Goal: Task Accomplishment & Management: Manage account settings

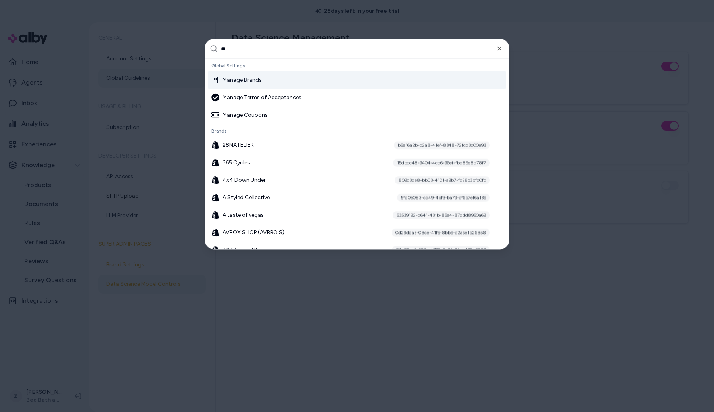
type input "***"
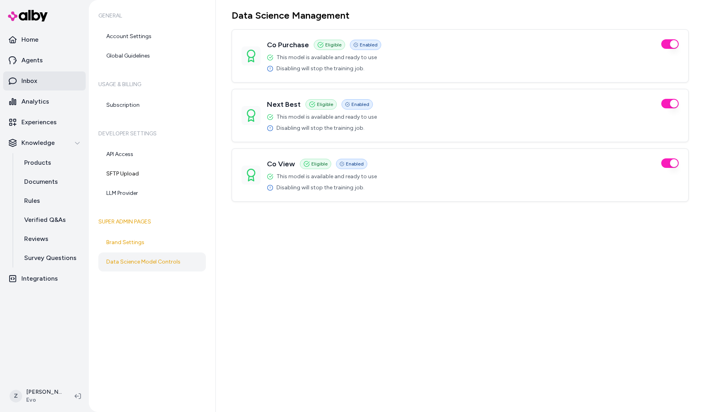
click at [54, 77] on link "Inbox" at bounding box center [44, 80] width 82 height 19
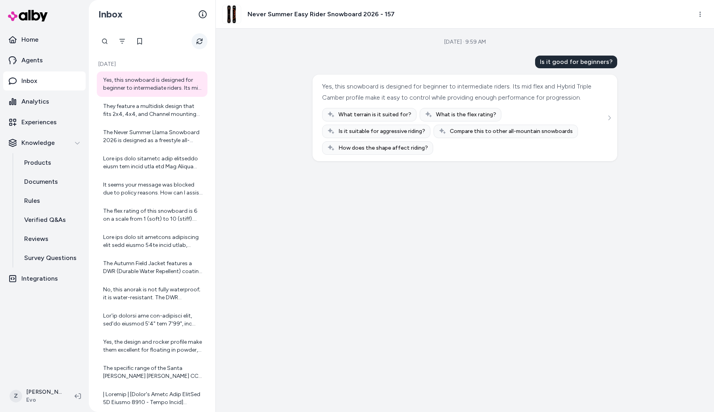
click at [203, 40] on button "Refresh" at bounding box center [200, 41] width 16 height 16
click at [161, 163] on div at bounding box center [153, 163] width 100 height 16
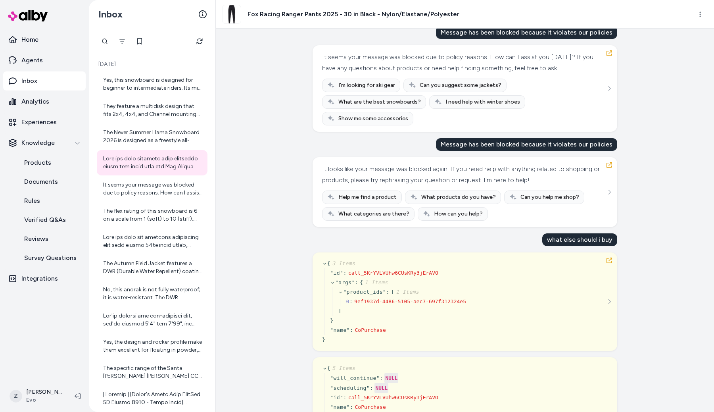
scroll to position [41, 0]
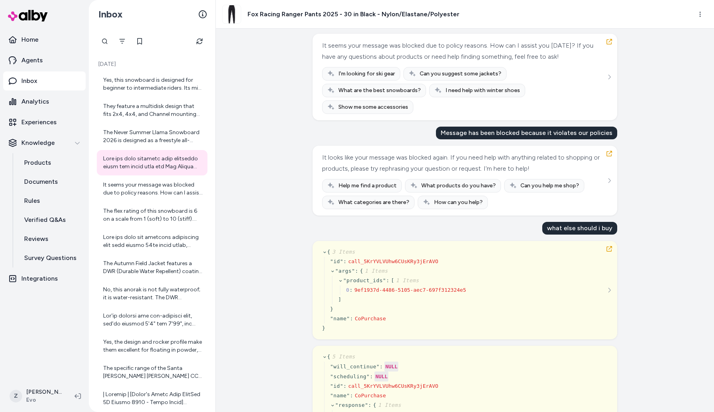
click at [268, 57] on div "Created from Chat at Sep 17, 2025 · 9:57 AM Message has been blocked because it…" at bounding box center [465, 220] width 498 height 383
click at [203, 41] on button "Refresh" at bounding box center [200, 41] width 16 height 16
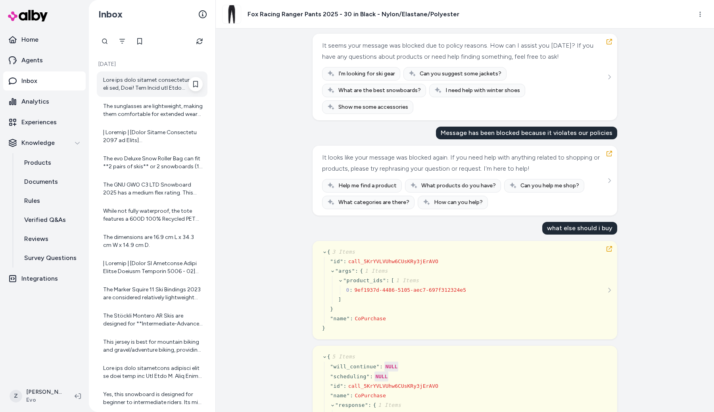
click at [158, 85] on div at bounding box center [153, 84] width 100 height 16
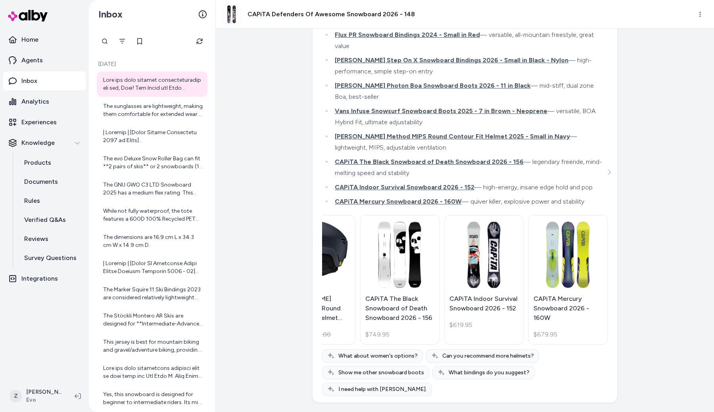
scroll to position [6051, 0]
click at [261, 160] on div "Created from Chat at [DATE] · 10:07 AM I'm zahi and I want recommendations { 3 …" at bounding box center [465, 220] width 498 height 383
click at [203, 41] on button "Refresh" at bounding box center [200, 41] width 16 height 16
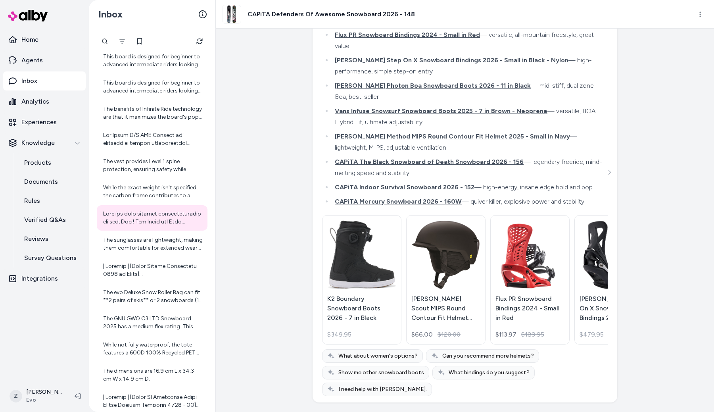
scroll to position [779, 0]
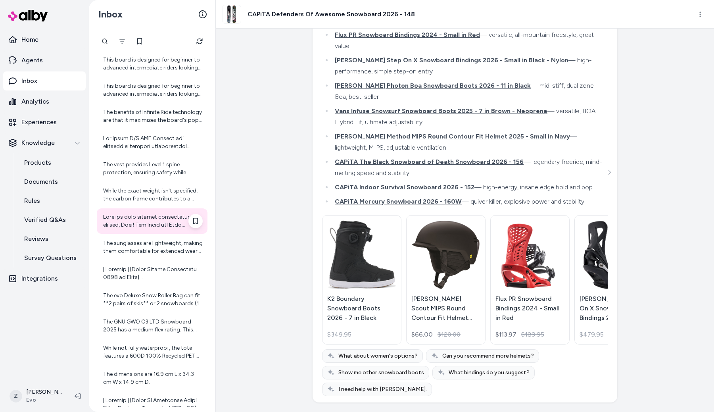
click at [163, 219] on div at bounding box center [153, 221] width 100 height 16
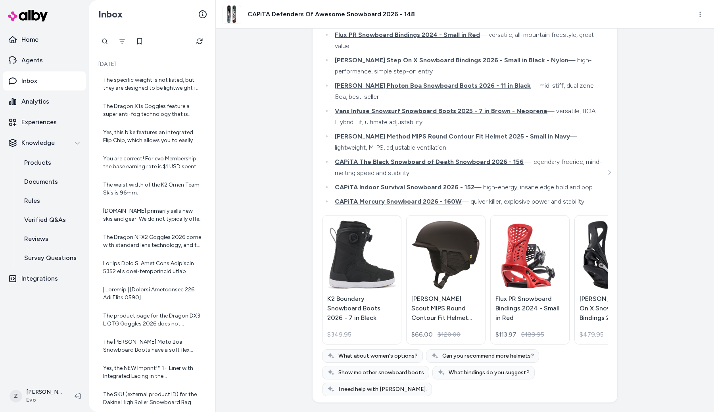
click at [268, 213] on div "Created from Chat at [DATE] · 10:07 AM I'm zahi and I want recommendations { 3 …" at bounding box center [465, 220] width 498 height 383
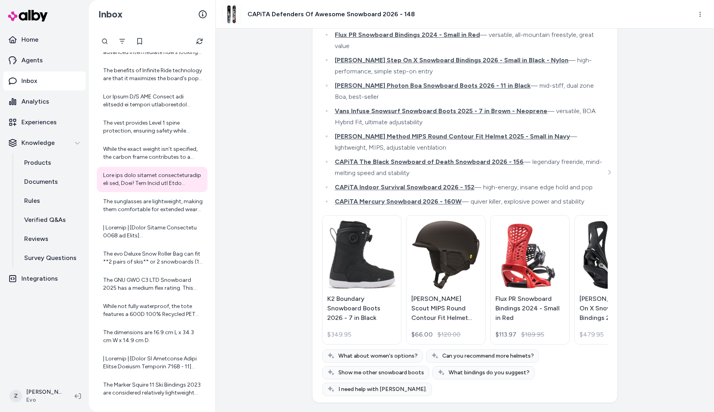
scroll to position [1081, 0]
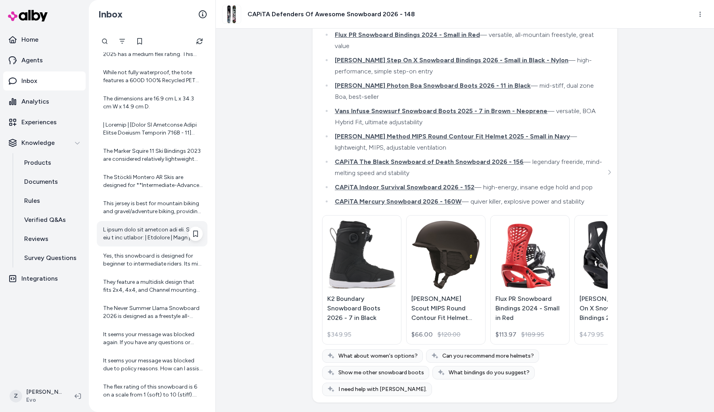
click at [128, 230] on div at bounding box center [153, 234] width 100 height 16
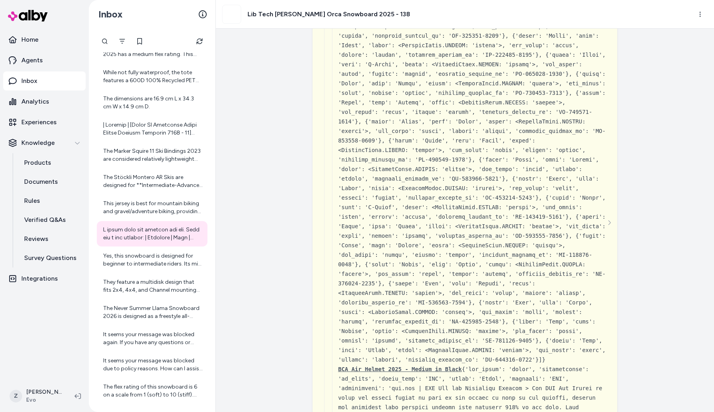
scroll to position [3521, 0]
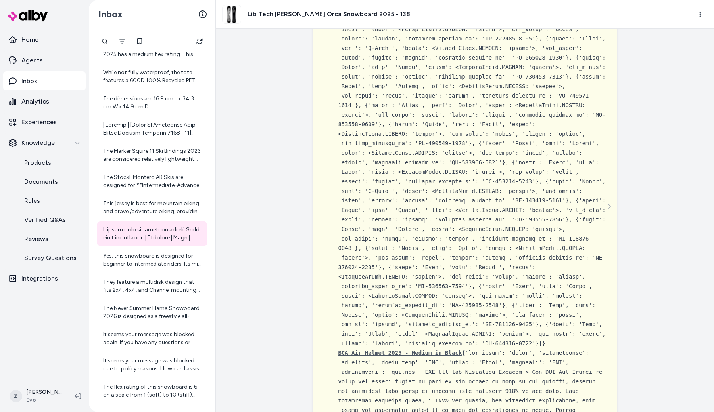
click at [207, 34] on div at bounding box center [152, 41] width 111 height 16
click at [206, 36] on div at bounding box center [152, 41] width 111 height 16
click at [203, 38] on button "Refresh" at bounding box center [200, 41] width 16 height 16
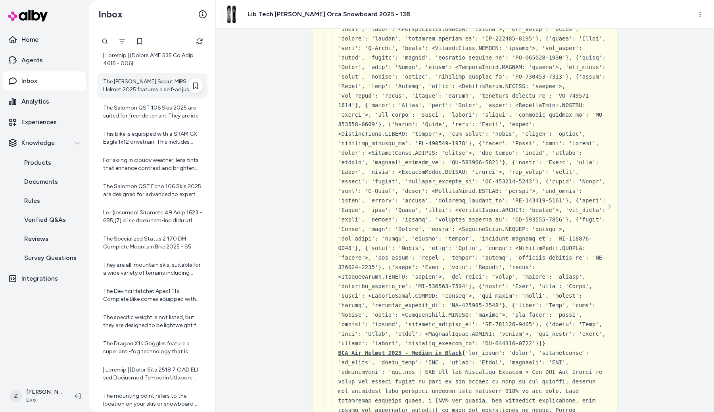
scroll to position [0, 0]
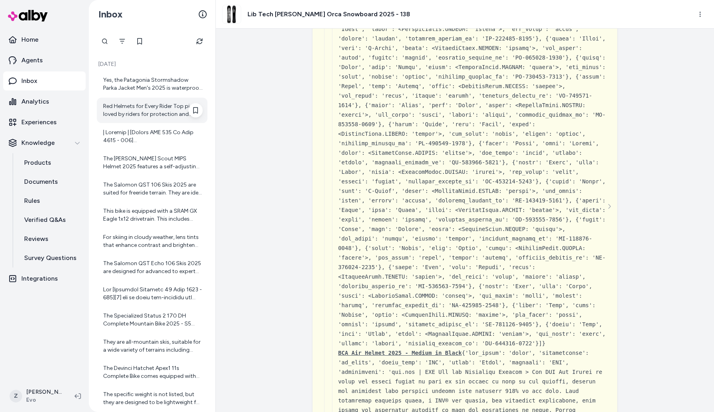
click at [175, 112] on div "Red Helmets for Every Rider Top picks loved by riders for protection and style.…" at bounding box center [153, 110] width 100 height 16
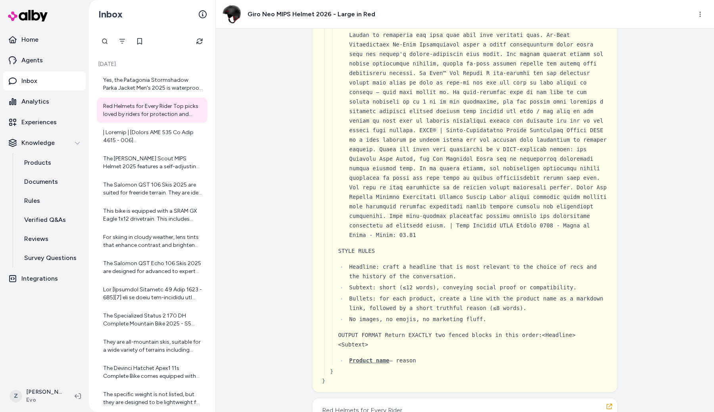
scroll to position [3535, 0]
